Goal: Navigation & Orientation: Find specific page/section

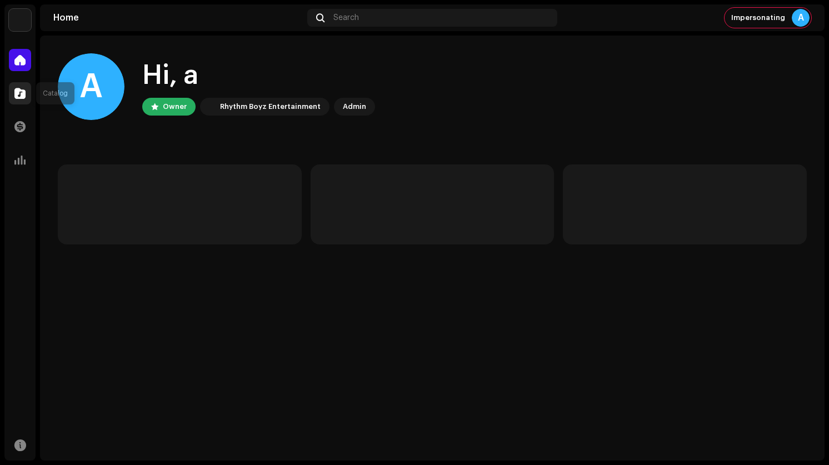
click at [12, 96] on div at bounding box center [20, 93] width 22 height 22
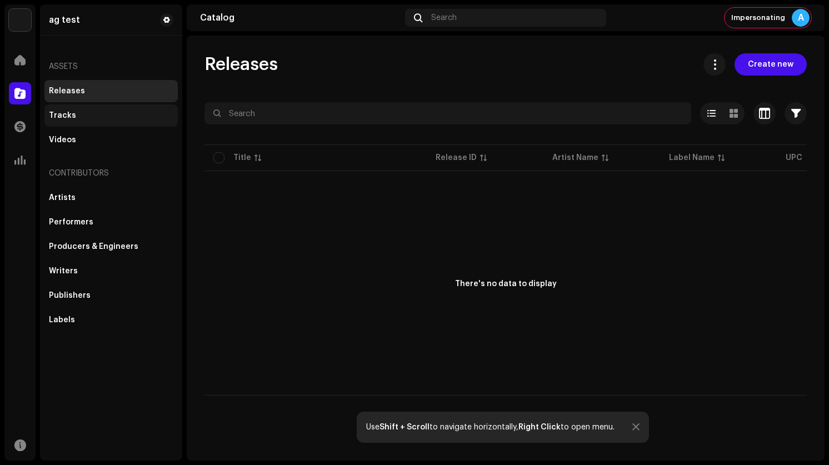
click at [86, 119] on div "Tracks" at bounding box center [111, 115] width 124 height 9
click at [111, 118] on div "Tracks" at bounding box center [111, 115] width 124 height 9
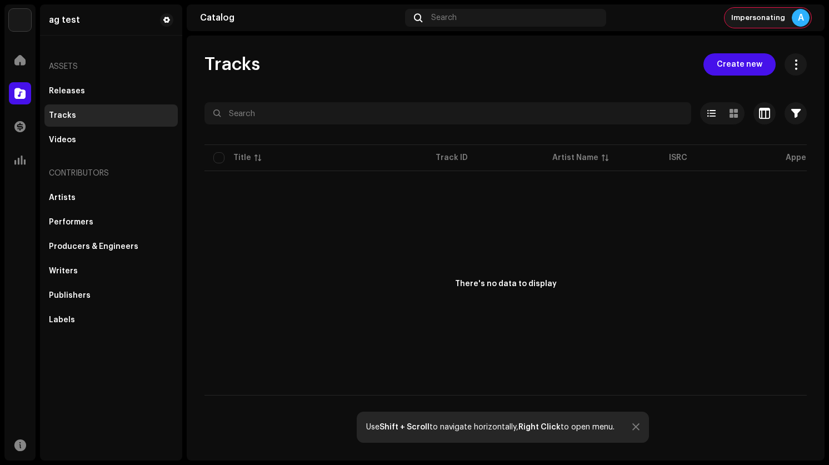
click at [759, 22] on div "Impersonating A" at bounding box center [768, 18] width 87 height 20
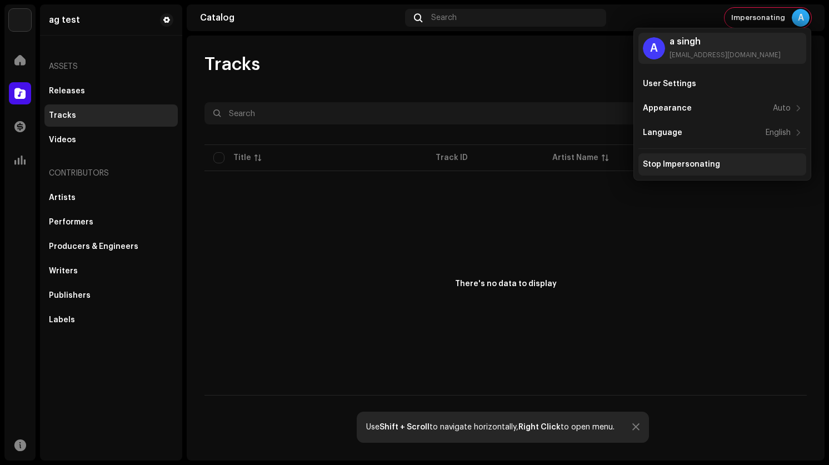
click at [681, 163] on div "Stop Impersonating" at bounding box center [681, 164] width 77 height 9
